Goal: Book appointment/travel/reservation

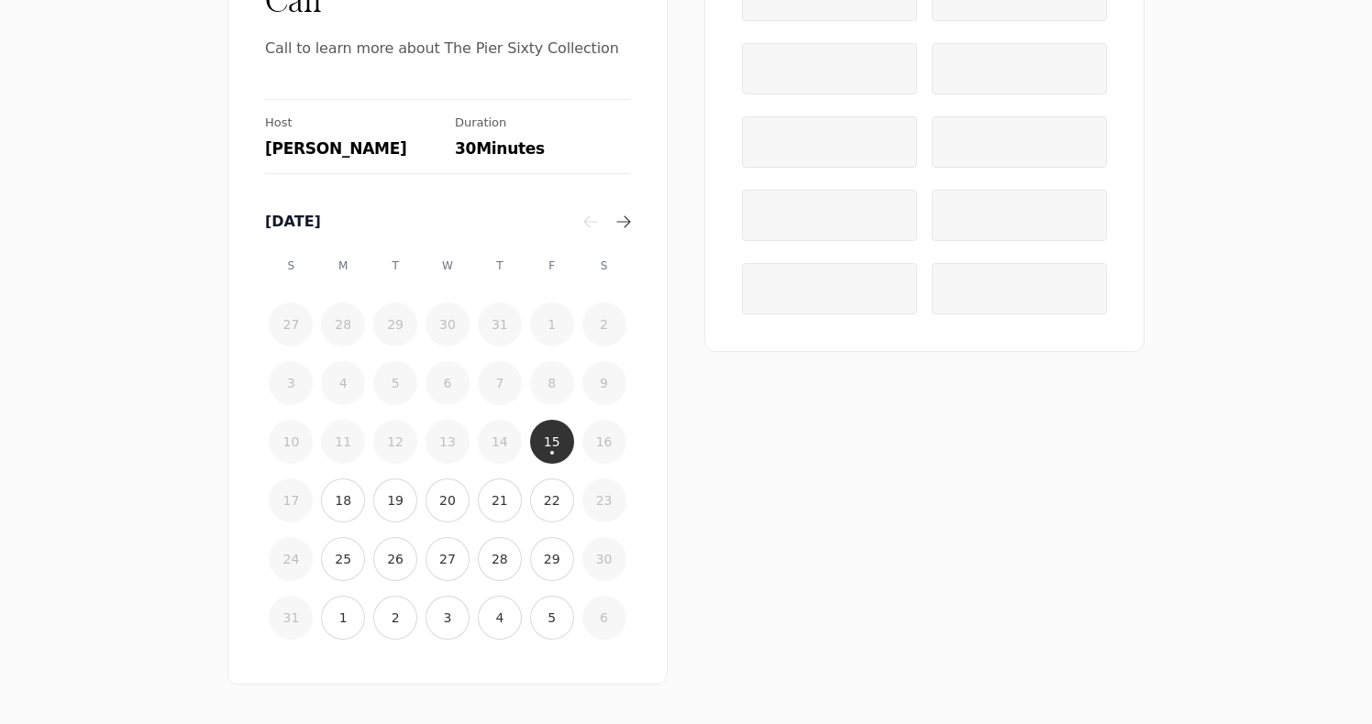
scroll to position [139, 0]
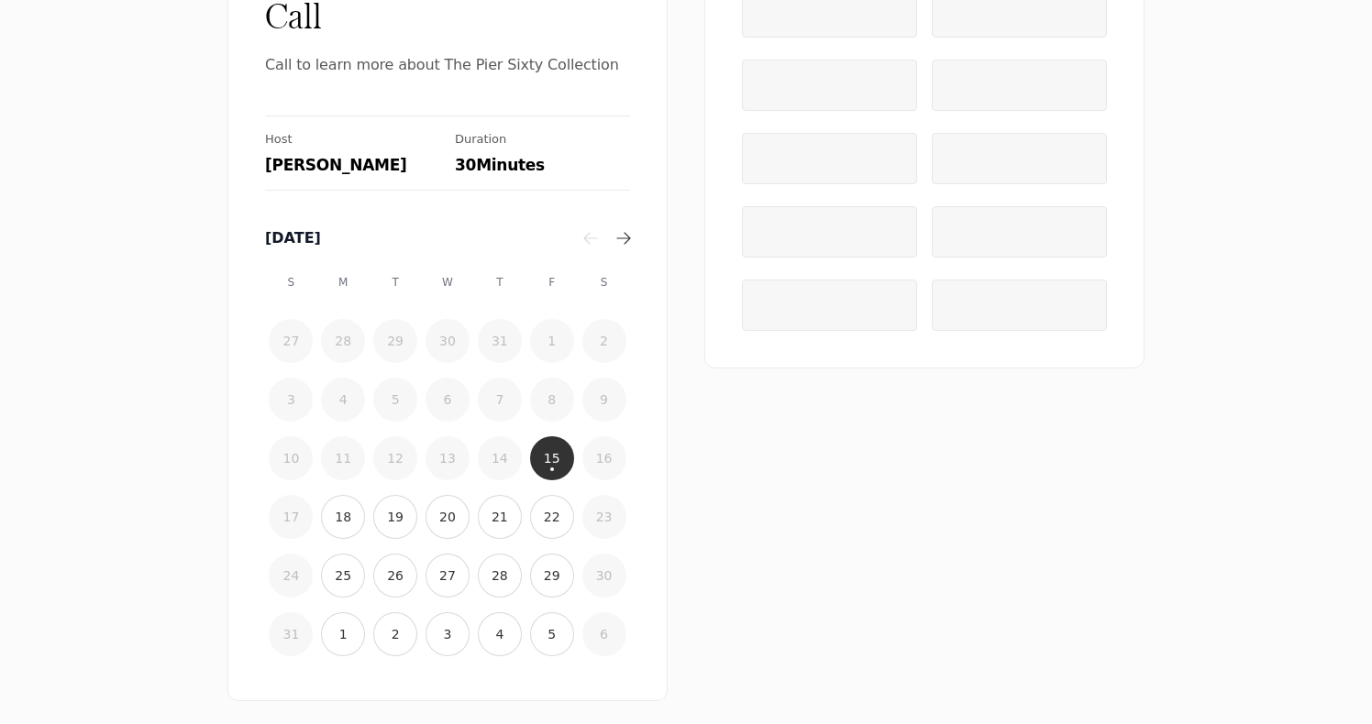
click at [545, 455] on time "15" at bounding box center [552, 458] width 17 height 18
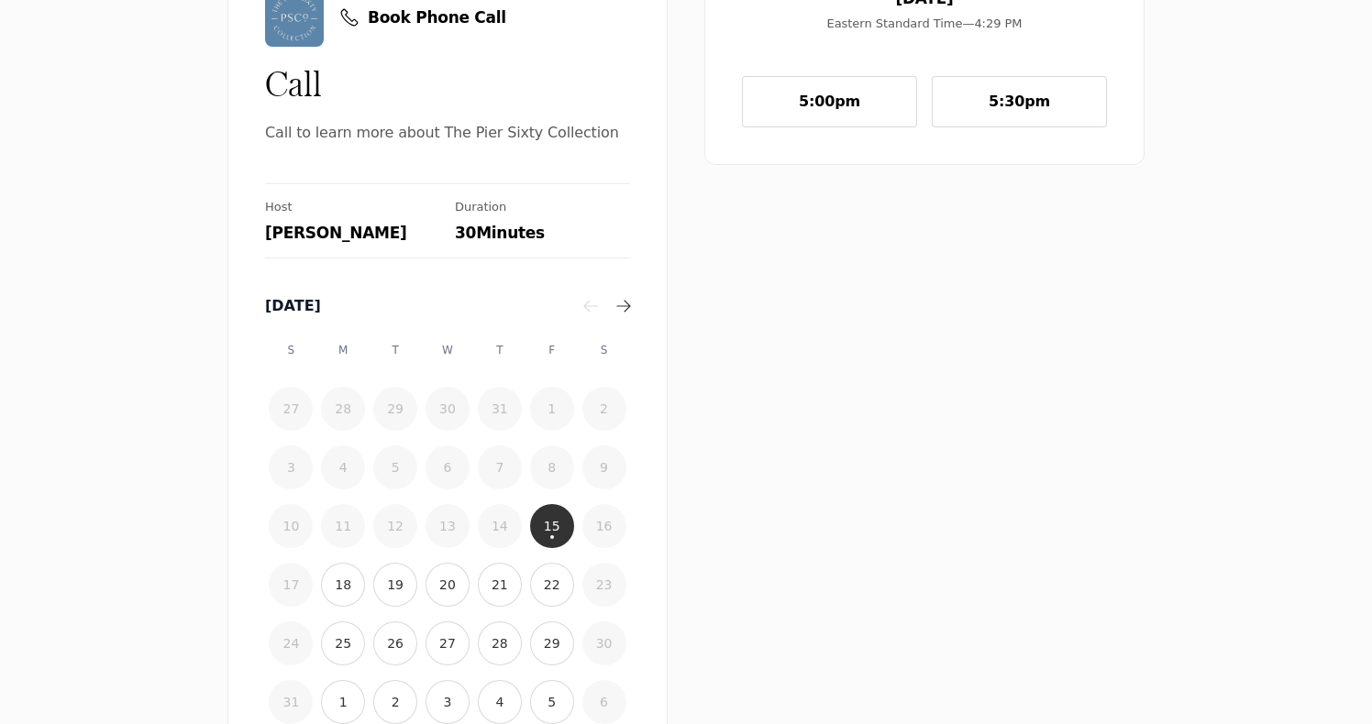
scroll to position [73, 0]
click at [448, 585] on time "20" at bounding box center [447, 583] width 17 height 18
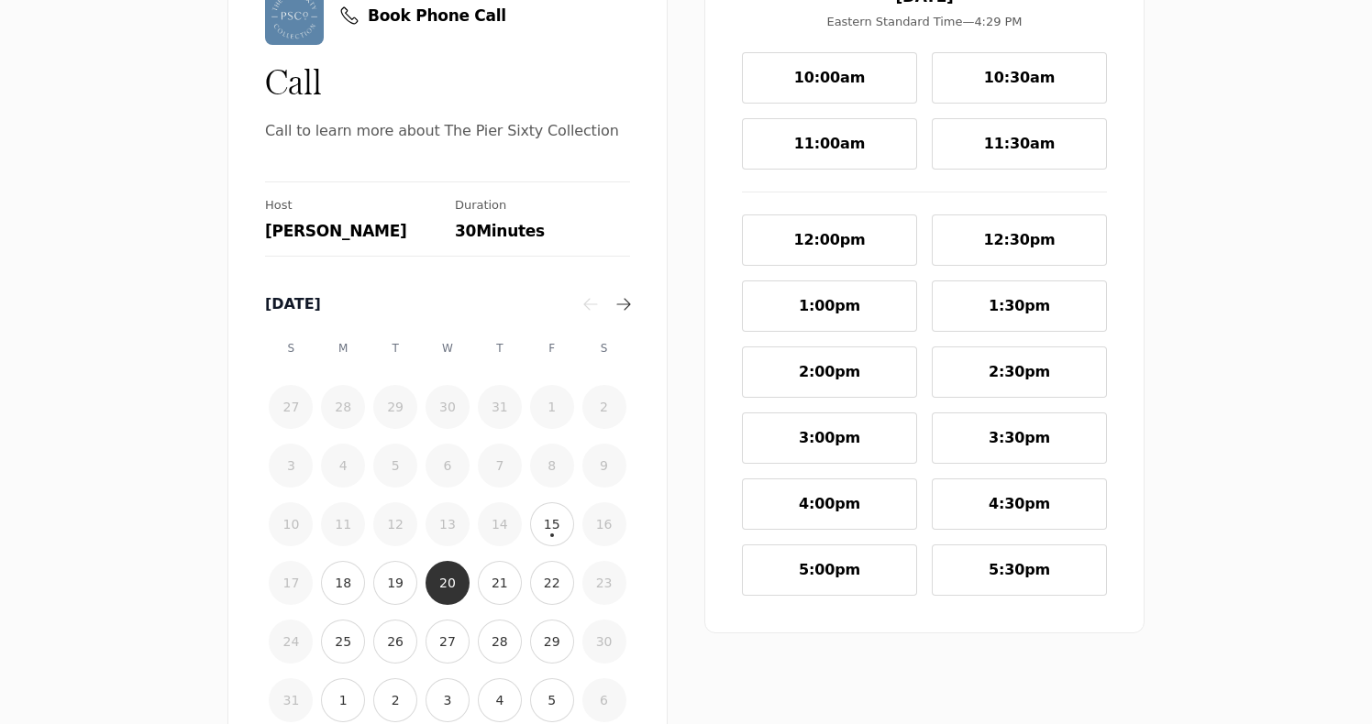
scroll to position [119, 0]
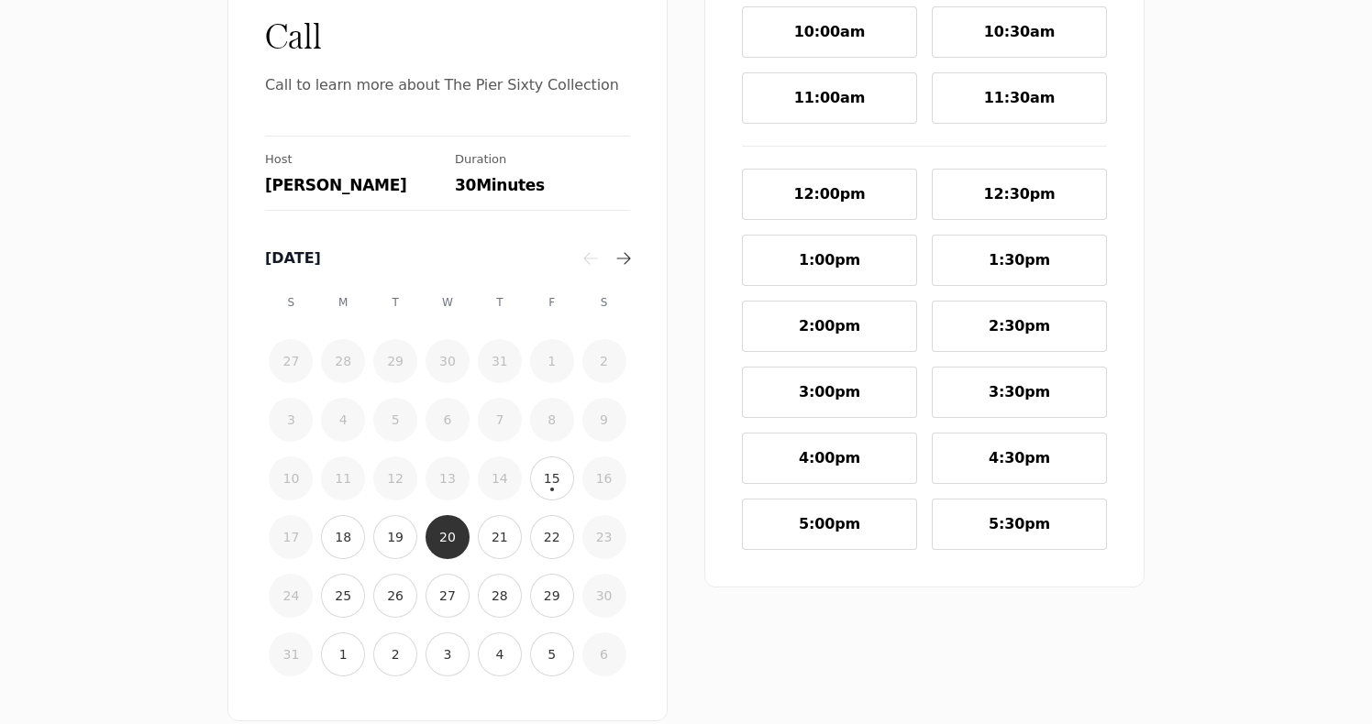
click at [988, 540] on button "5:30pm" at bounding box center [1019, 524] width 175 height 51
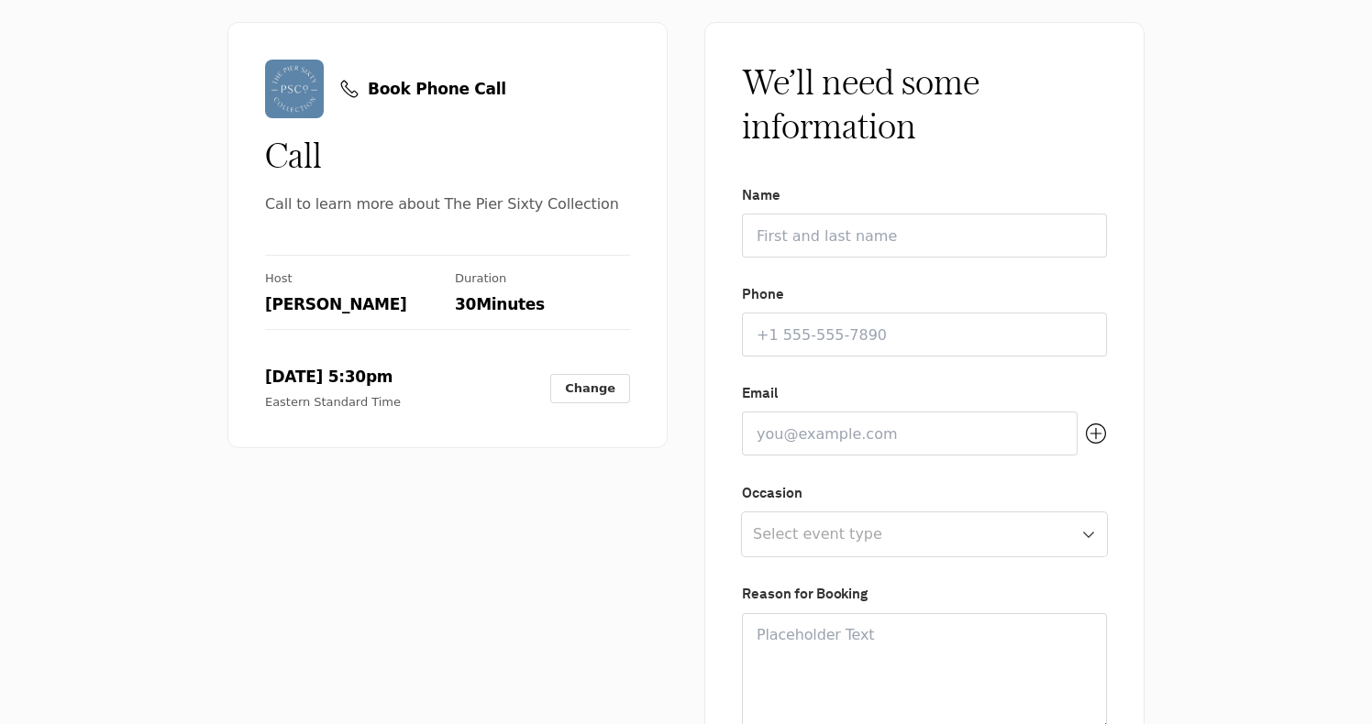
click at [934, 245] on input "Name" at bounding box center [924, 236] width 365 height 44
type input "[PERSON_NAME]"
type input "3478695225"
type input "[EMAIL_ADDRESS][DOMAIN_NAME]"
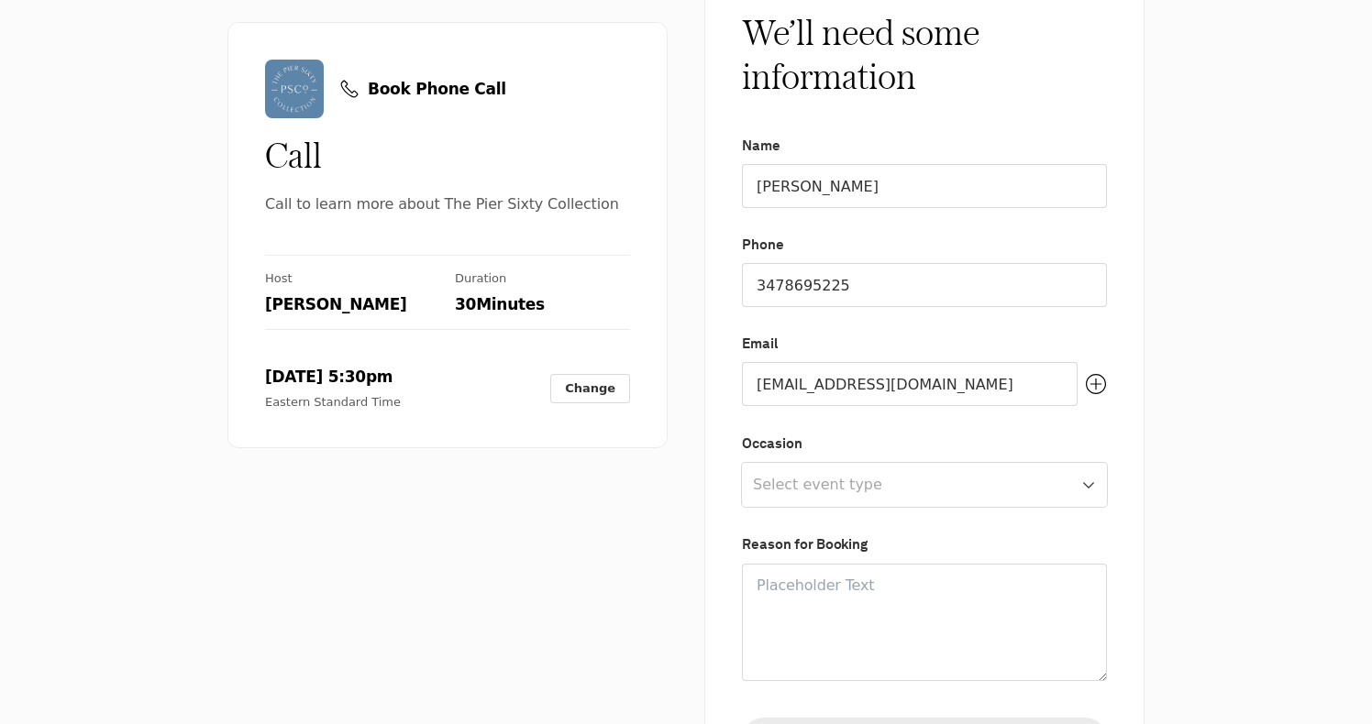
scroll to position [74, 0]
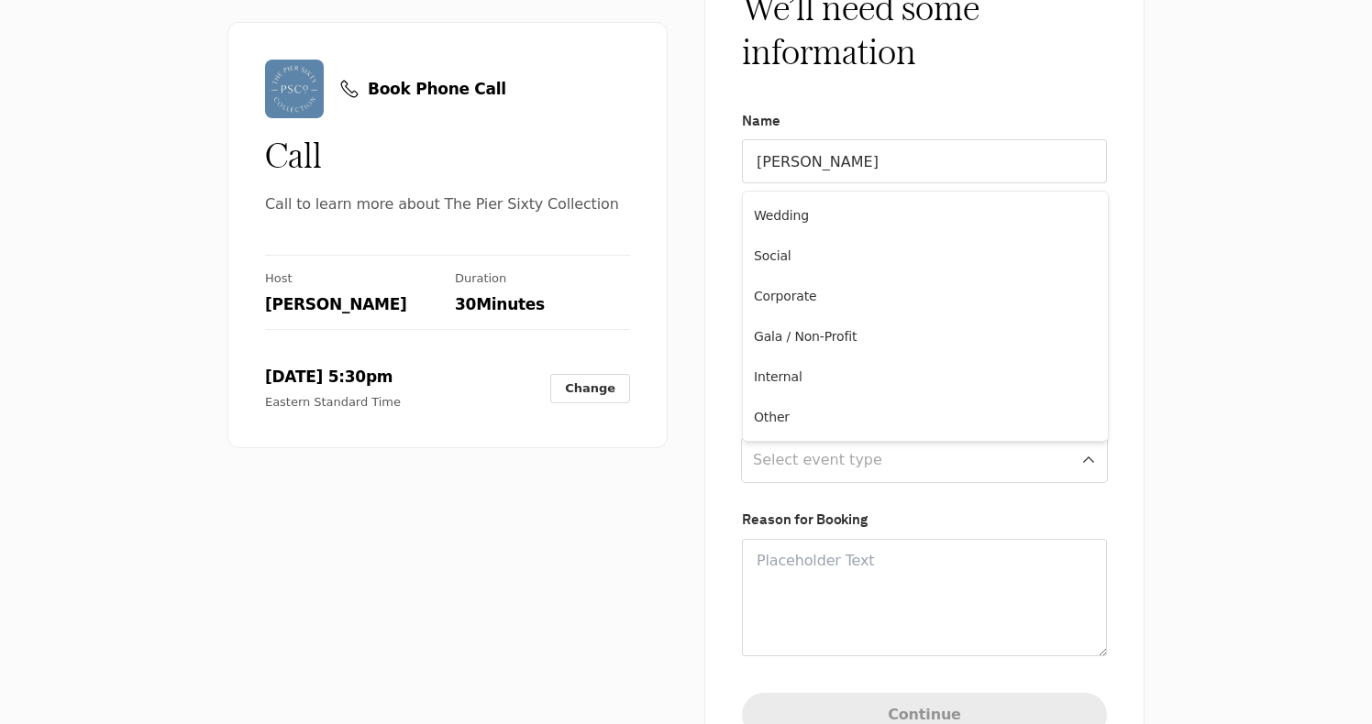
click at [930, 0] on html "Book Phone Call Call Call to learn more about The Pier Sixty Collection Host [P…" at bounding box center [686, 0] width 1372 height 0
select select "WEDDING"
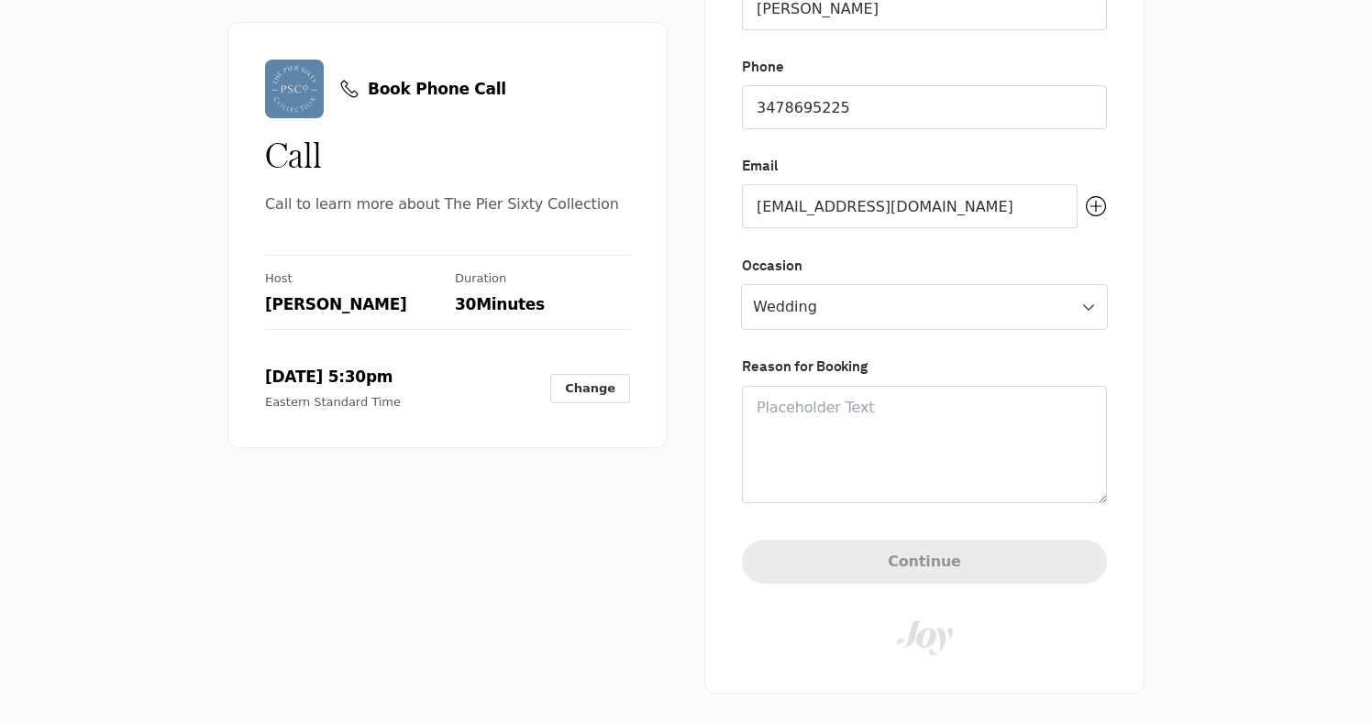
scroll to position [231, 0]
click at [879, 445] on textarea at bounding box center [924, 440] width 365 height 117
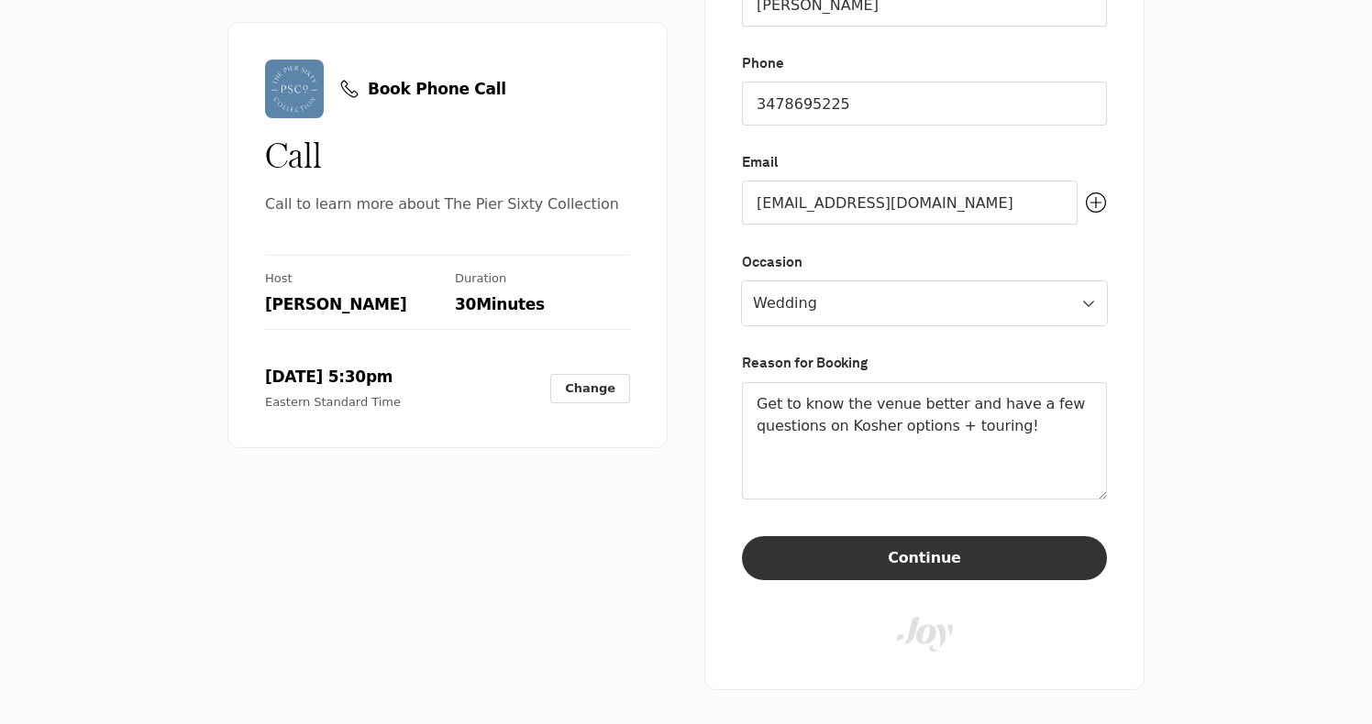
type textarea "Get to know the venue better and have a few questions on Kosher options + touri…"
click at [876, 566] on button "Continue" at bounding box center [924, 558] width 365 height 44
